Goal: Information Seeking & Learning: Learn about a topic

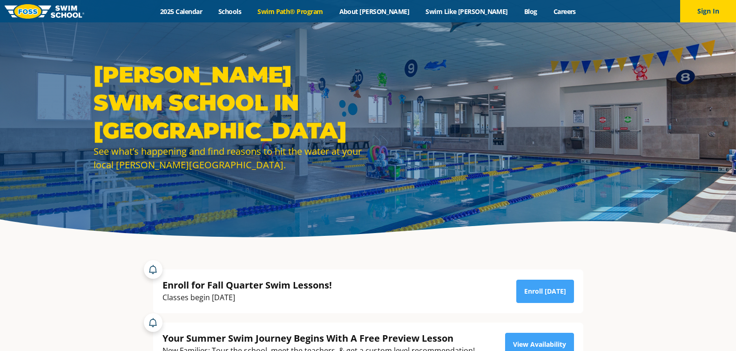
click at [299, 12] on link "Swim Path® Program" at bounding box center [290, 11] width 81 height 9
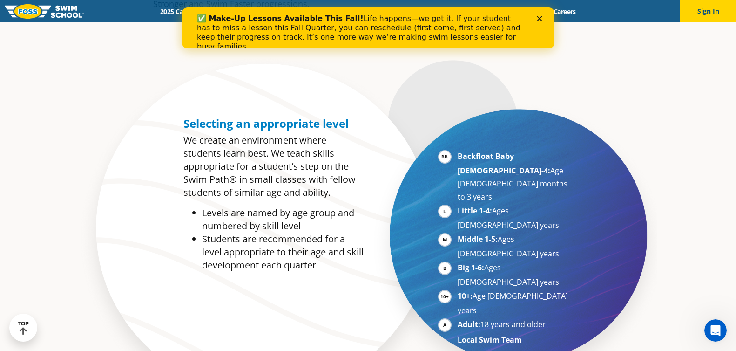
click at [452, 155] on ul "Backfloat Baby [DEMOGRAPHIC_DATA]-4: Age [DEMOGRAPHIC_DATA] months to 3 years L…" at bounding box center [505, 247] width 134 height 197
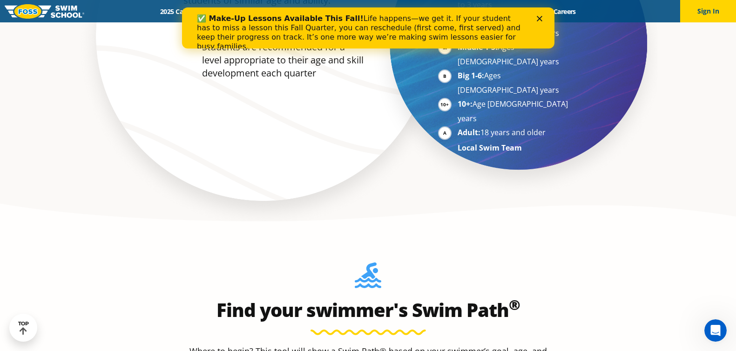
scroll to position [838, 0]
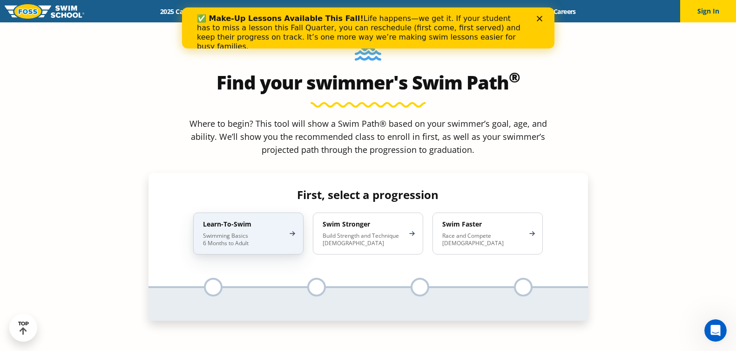
drag, startPoint x: 281, startPoint y: 160, endPoint x: 287, endPoint y: 160, distance: 6.5
click at [283, 232] on p "Swimming Basics 6 Months to Adult" at bounding box center [243, 239] width 81 height 15
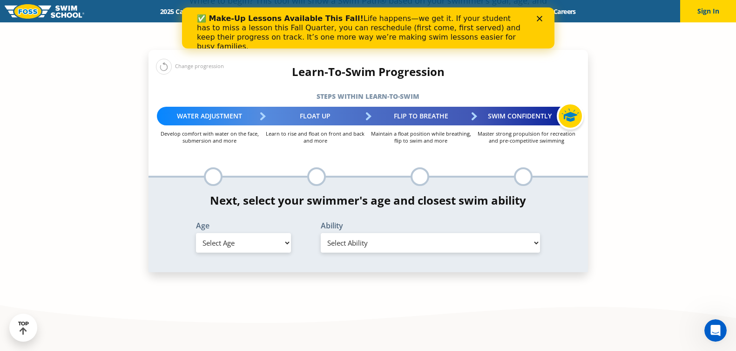
scroll to position [978, 0]
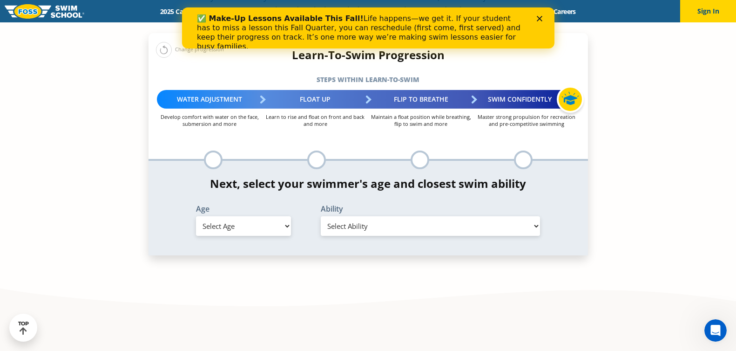
click at [266, 216] on select "Select Age [DEMOGRAPHIC_DATA] months - 1 year 1 year 2 years 3 years 4 years 5 …" at bounding box center [243, 226] width 95 height 20
select select "2-years"
click at [196, 216] on select "Select Age [DEMOGRAPHIC_DATA] months - 1 year 1 year 2 years 3 years 4 years 5 …" at bounding box center [243, 226] width 95 height 20
drag, startPoint x: 346, startPoint y: 156, endPoint x: 359, endPoint y: 163, distance: 14.2
click at [346, 216] on select "Select Ability First in-water experience Comfortable with water poured over the…" at bounding box center [431, 226] width 220 height 20
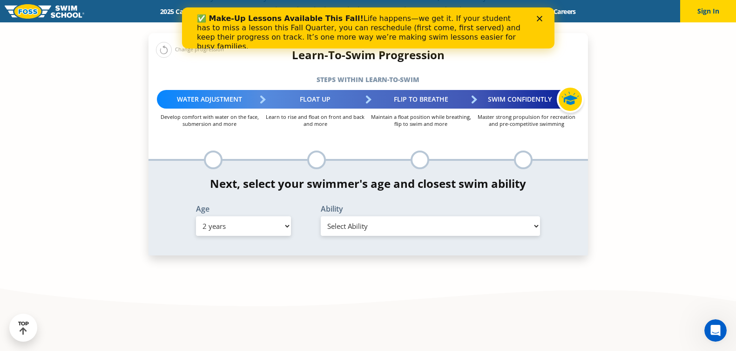
select select "2-years-comfortable-with-water-poured-over-face-eyes-and-ears-and-with-ears-in-…"
click at [321, 216] on select "Select Ability First in-water experience Comfortable with water poured over the…" at bounding box center [431, 226] width 220 height 20
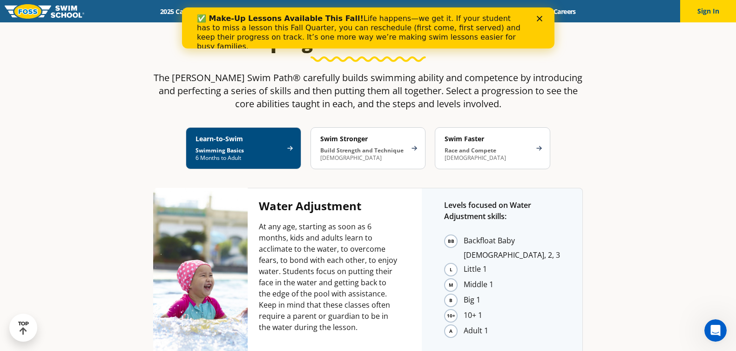
scroll to position [1565, 0]
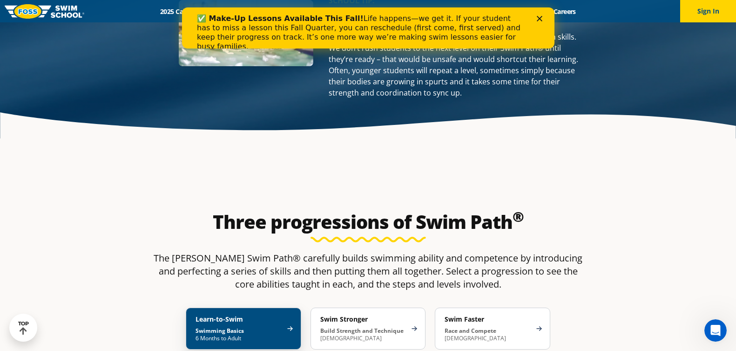
click at [285, 307] on div "Learn-to-Swim Swimming Basics 6 Months to Adult" at bounding box center [243, 328] width 115 height 42
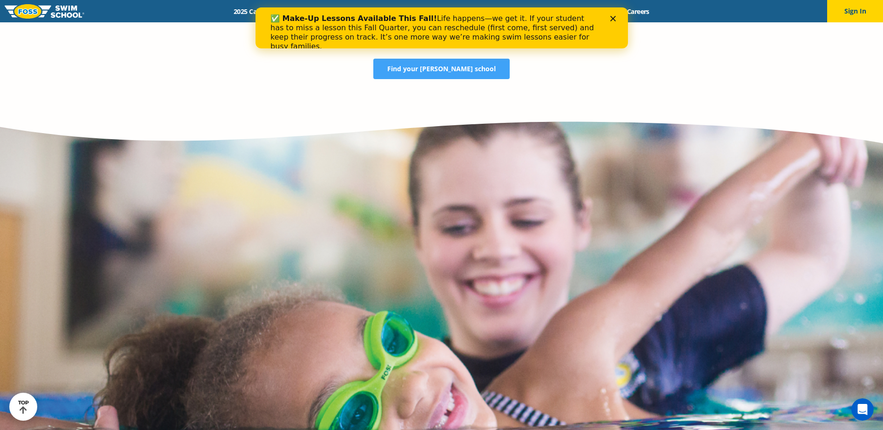
scroll to position [3168, 0]
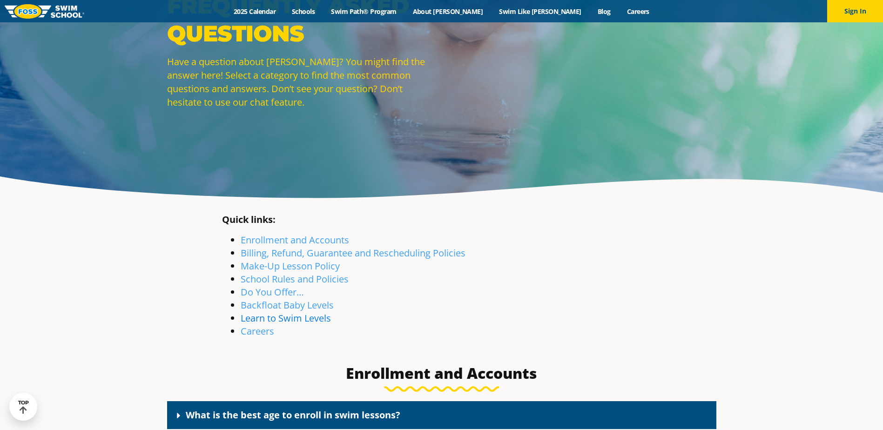
drag, startPoint x: 285, startPoint y: 302, endPoint x: 315, endPoint y: 303, distance: 30.3
click at [285, 302] on link "Backfloat Baby Levels" at bounding box center [287, 305] width 93 height 13
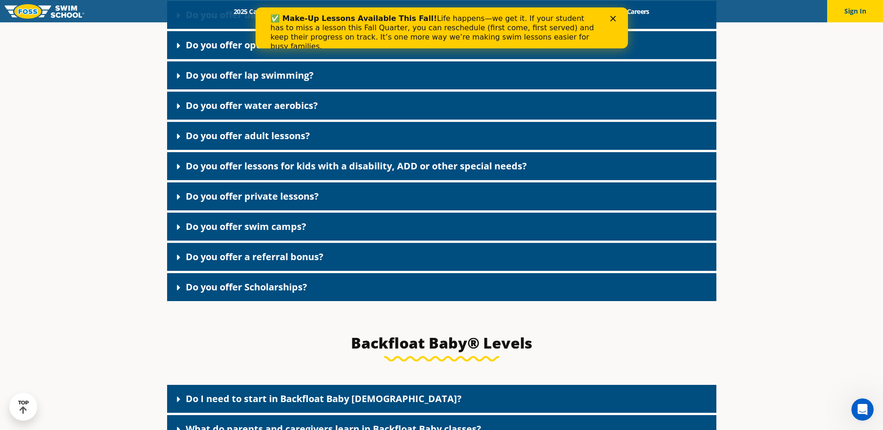
scroll to position [1748, 0]
